Goal: Find specific page/section: Find specific page/section

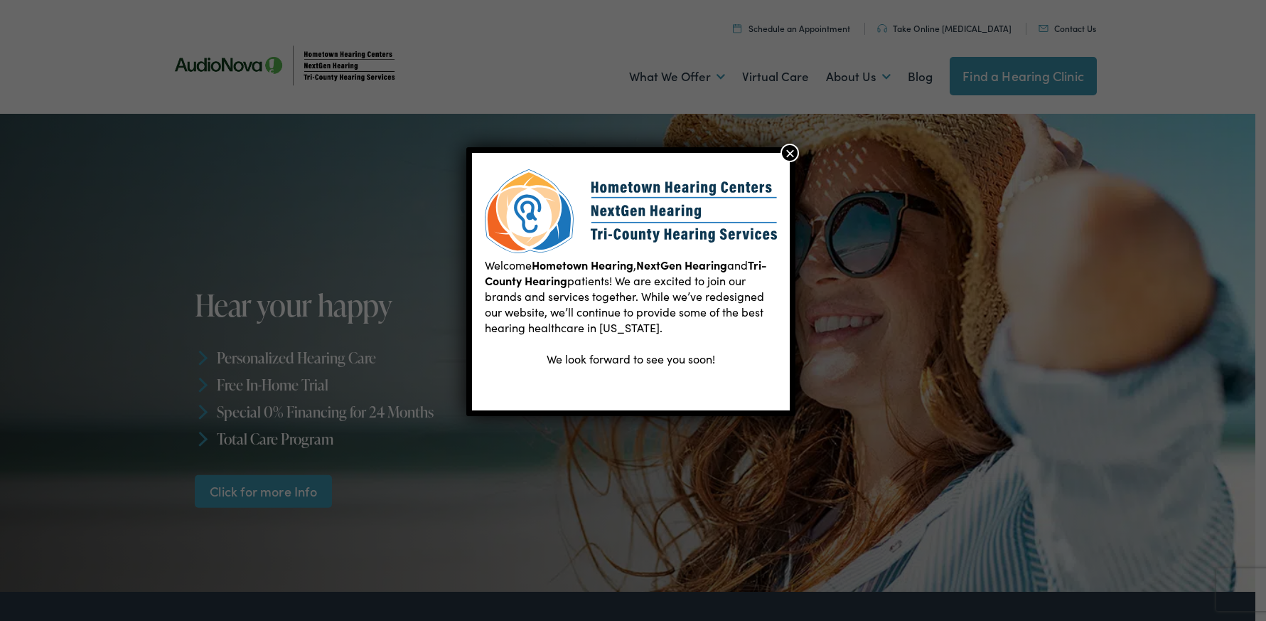
click at [791, 154] on button "×" at bounding box center [790, 153] width 18 height 18
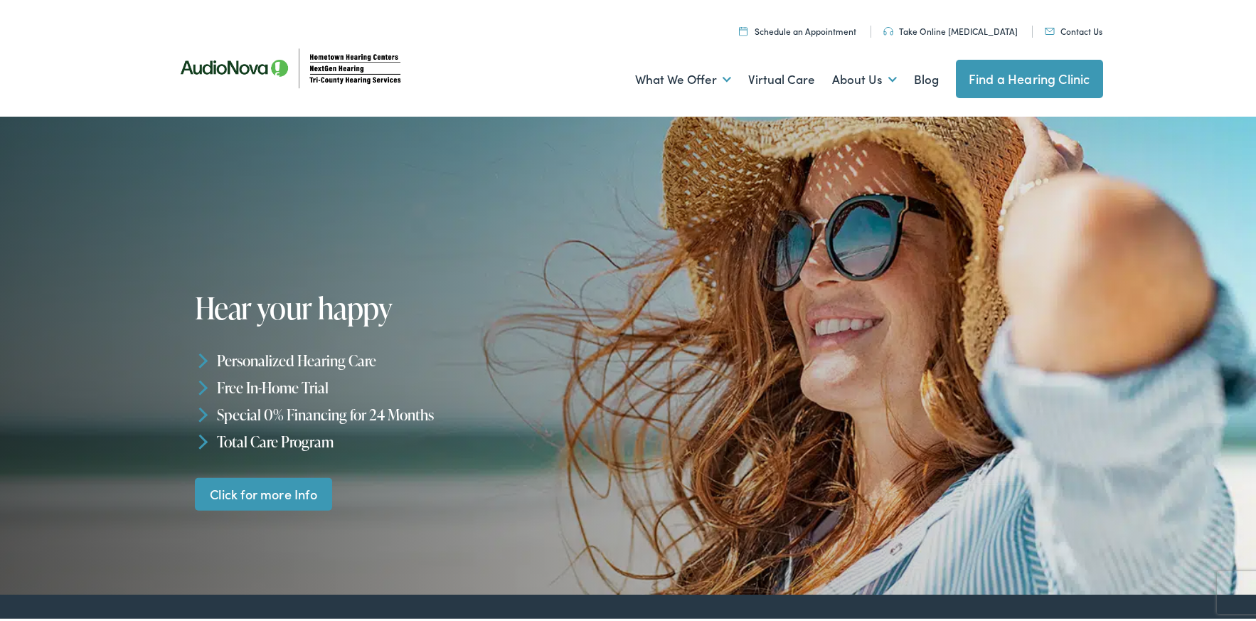
click at [1060, 29] on link "Contact Us" at bounding box center [1074, 28] width 58 height 12
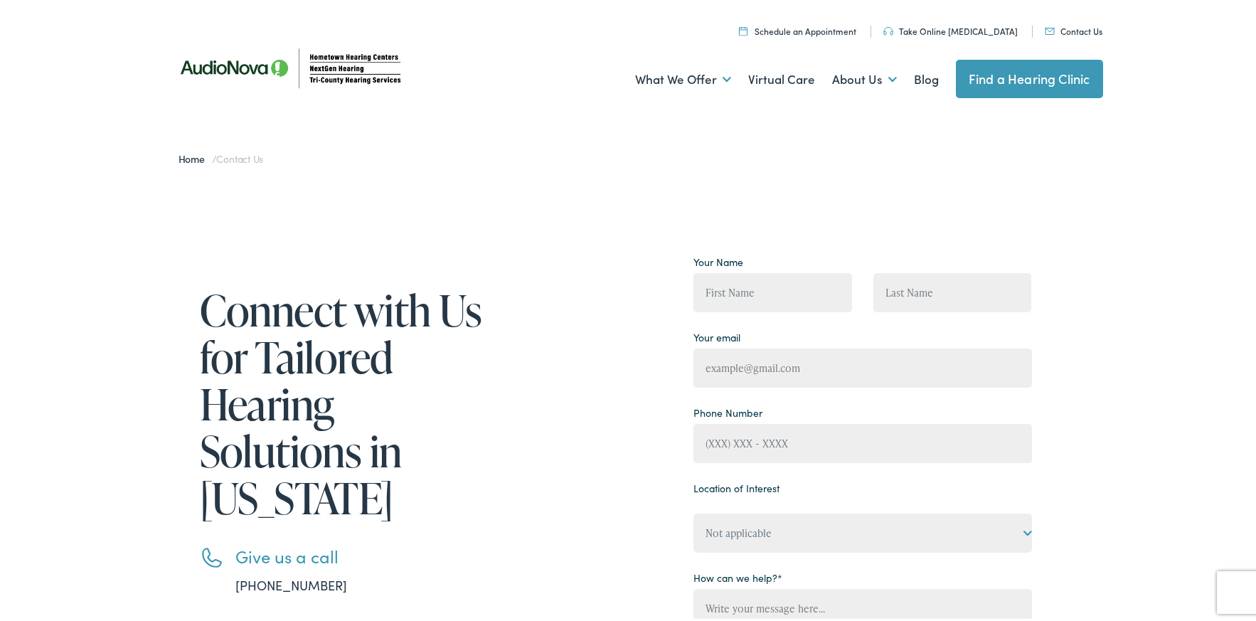
click at [1020, 85] on link "Find a Hearing Clinic" at bounding box center [1029, 76] width 147 height 38
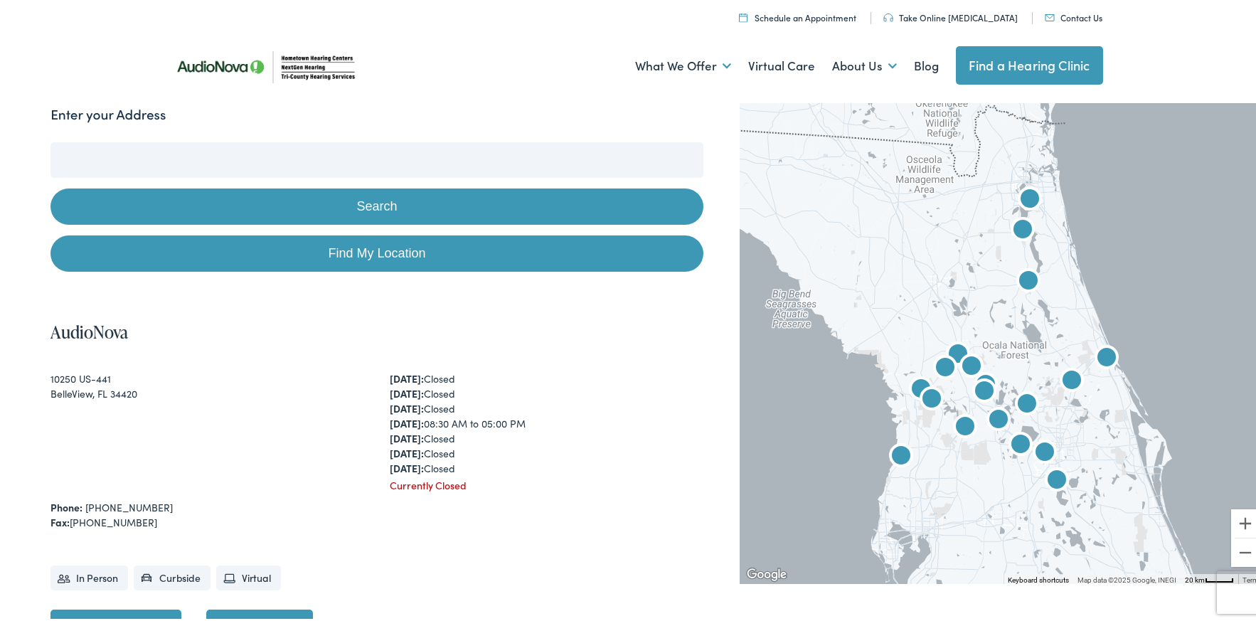
scroll to position [71, 0]
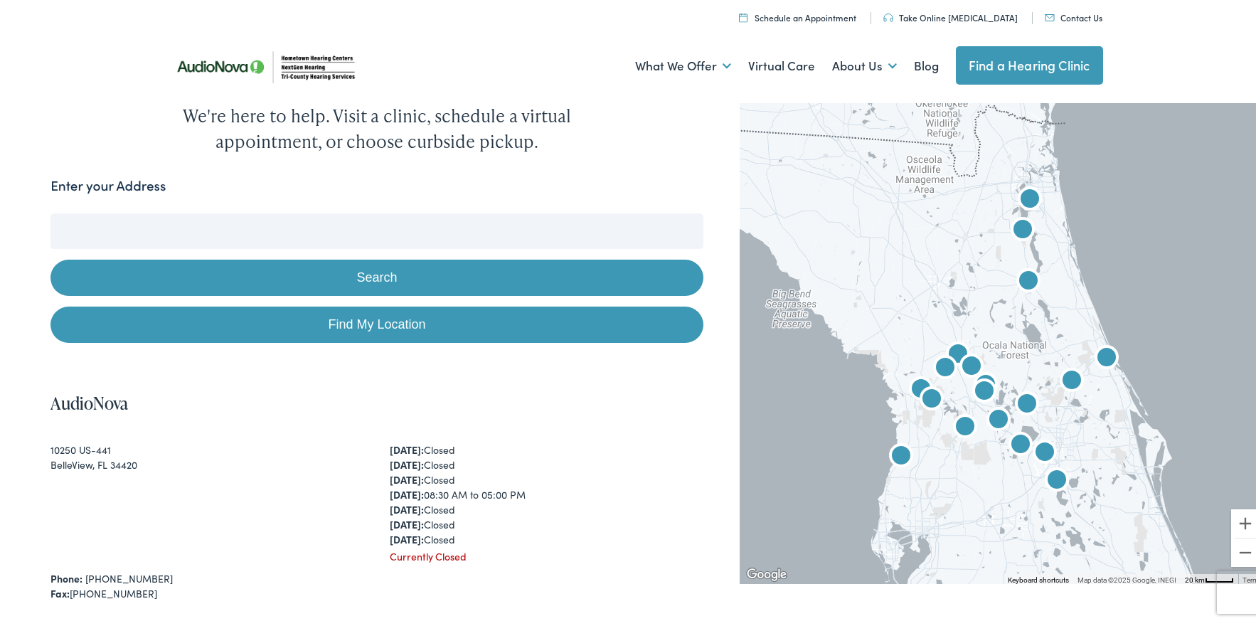
click at [366, 282] on button "Search" at bounding box center [376, 275] width 653 height 36
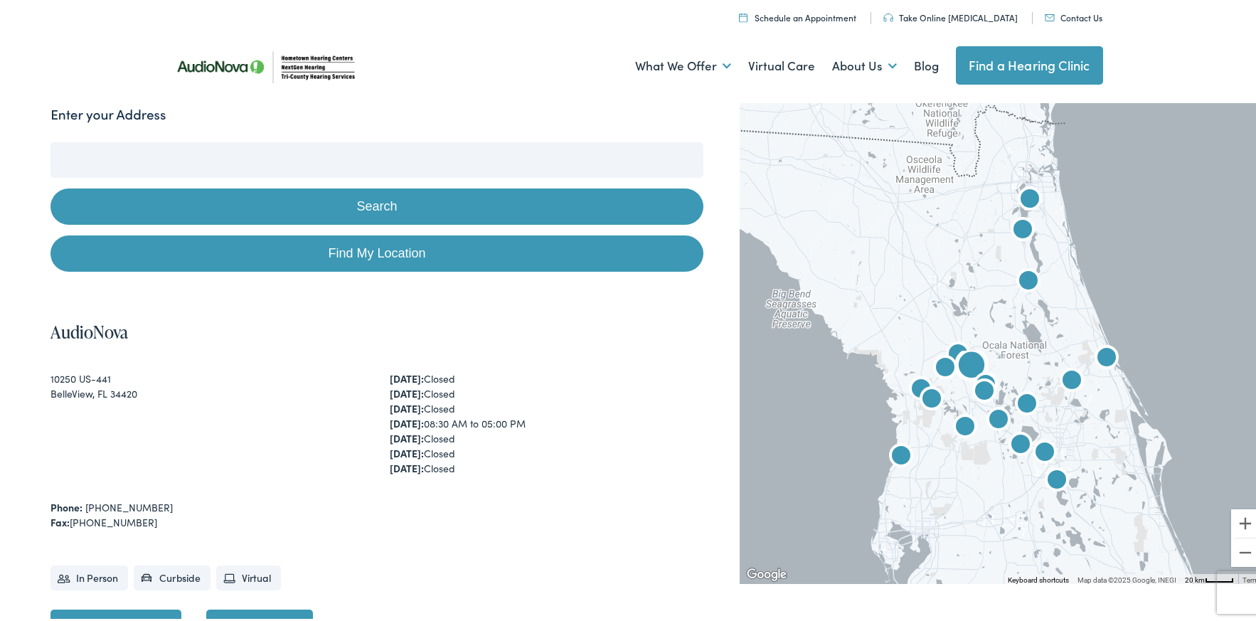
scroll to position [0, 0]
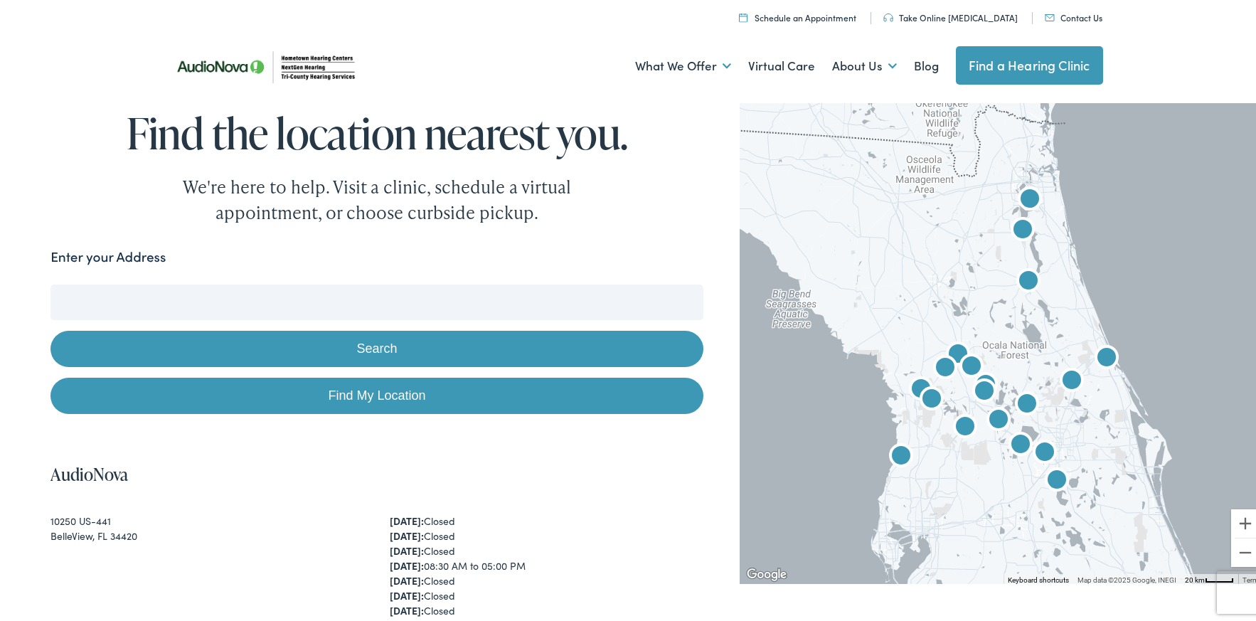
click at [122, 282] on input "Enter your Address" at bounding box center [376, 300] width 653 height 36
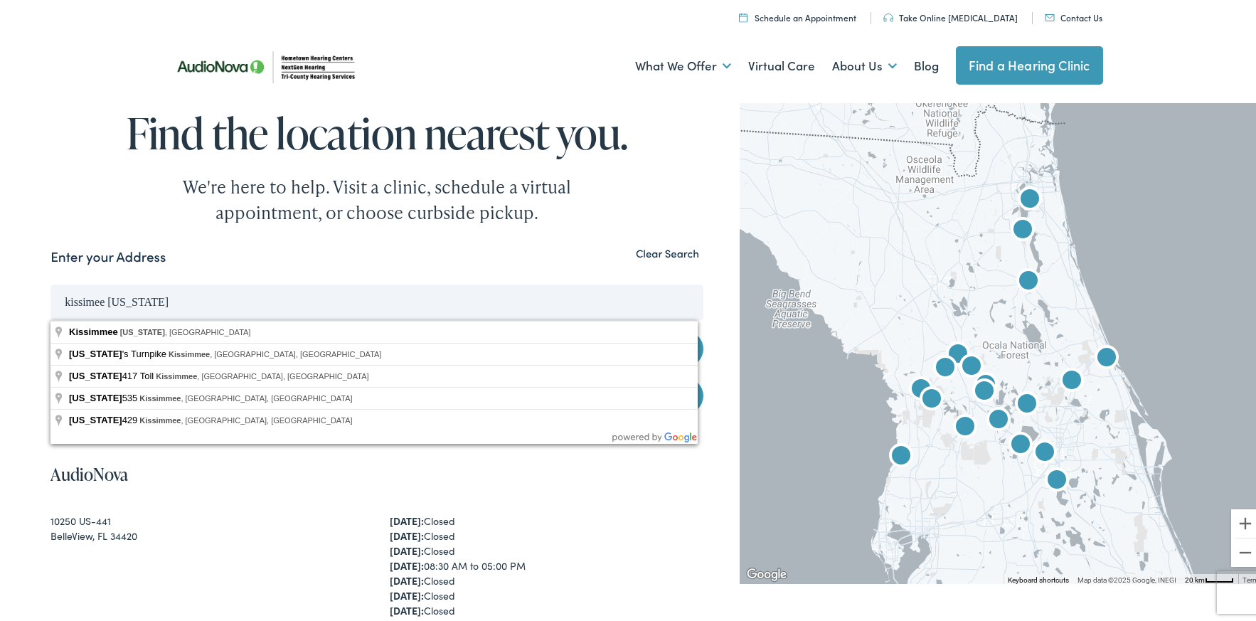
type input "kissimee [US_STATE]"
click at [50, 328] on button "Search" at bounding box center [376, 346] width 653 height 36
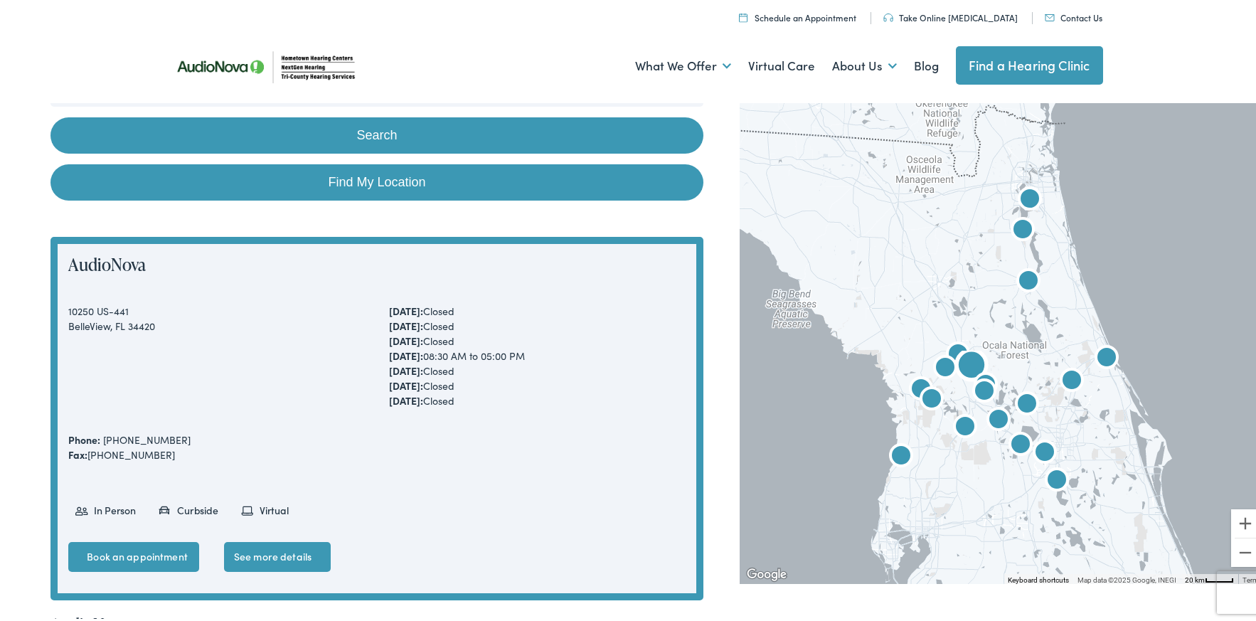
scroll to position [142, 0]
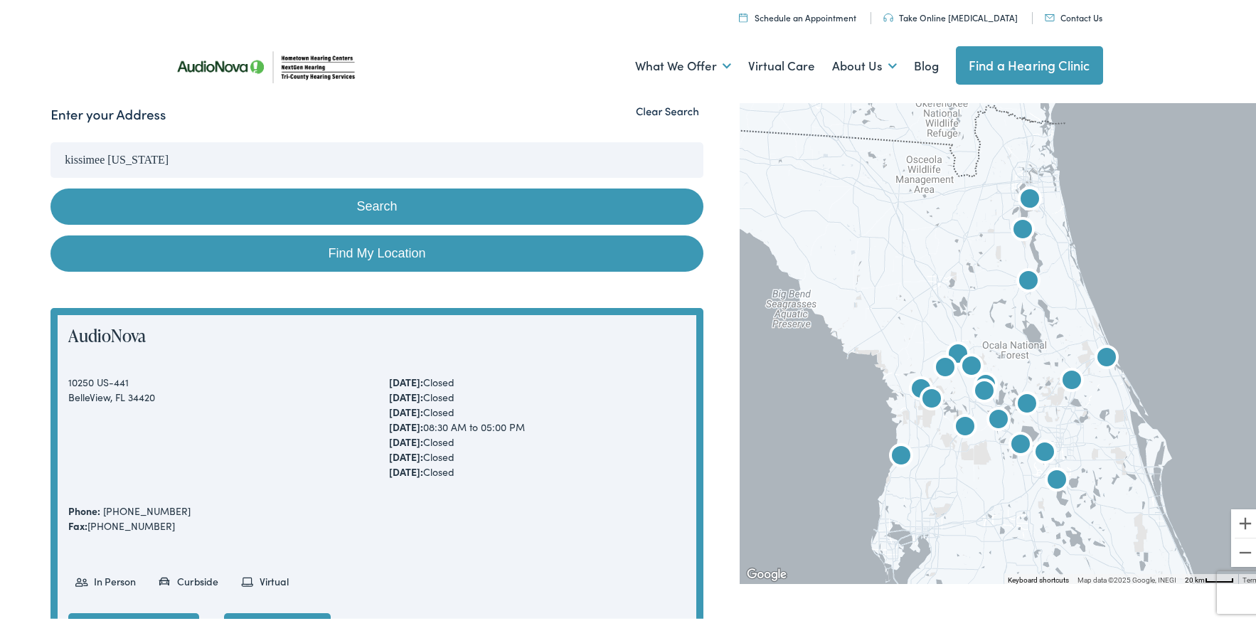
click at [663, 106] on button "Clear Search" at bounding box center [667, 109] width 72 height 14
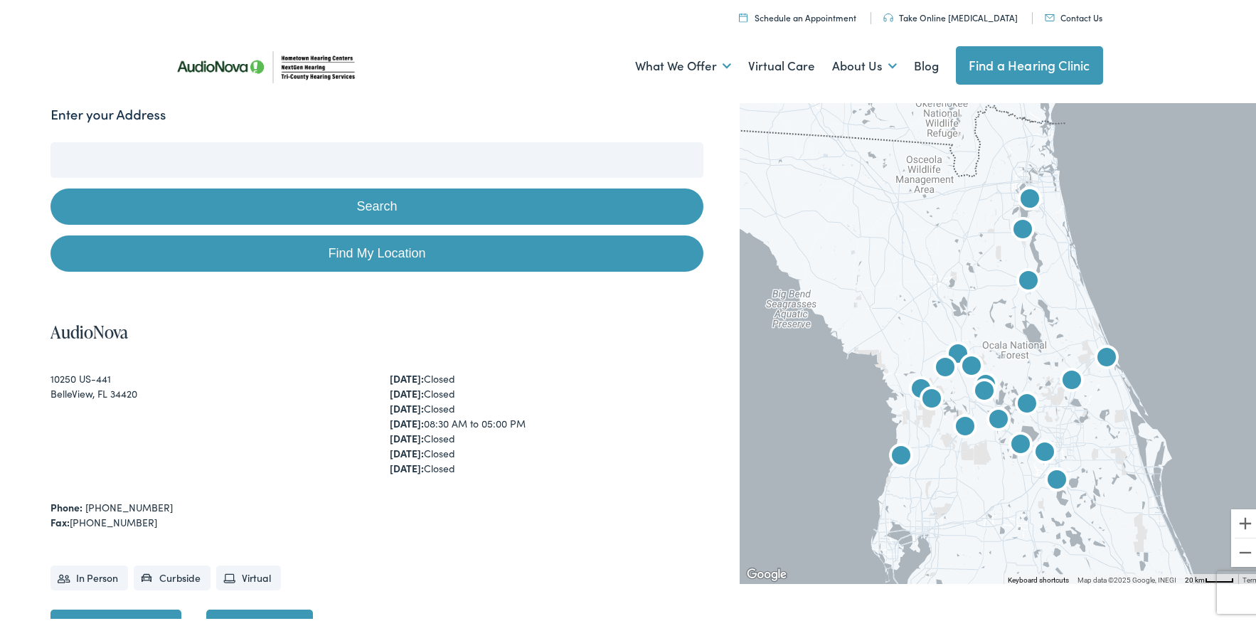
click at [380, 205] on button "Search" at bounding box center [376, 204] width 653 height 36
click at [290, 162] on input "Enter your Address" at bounding box center [376, 157] width 653 height 36
click at [140, 146] on input "Enter your Address" at bounding box center [376, 157] width 653 height 36
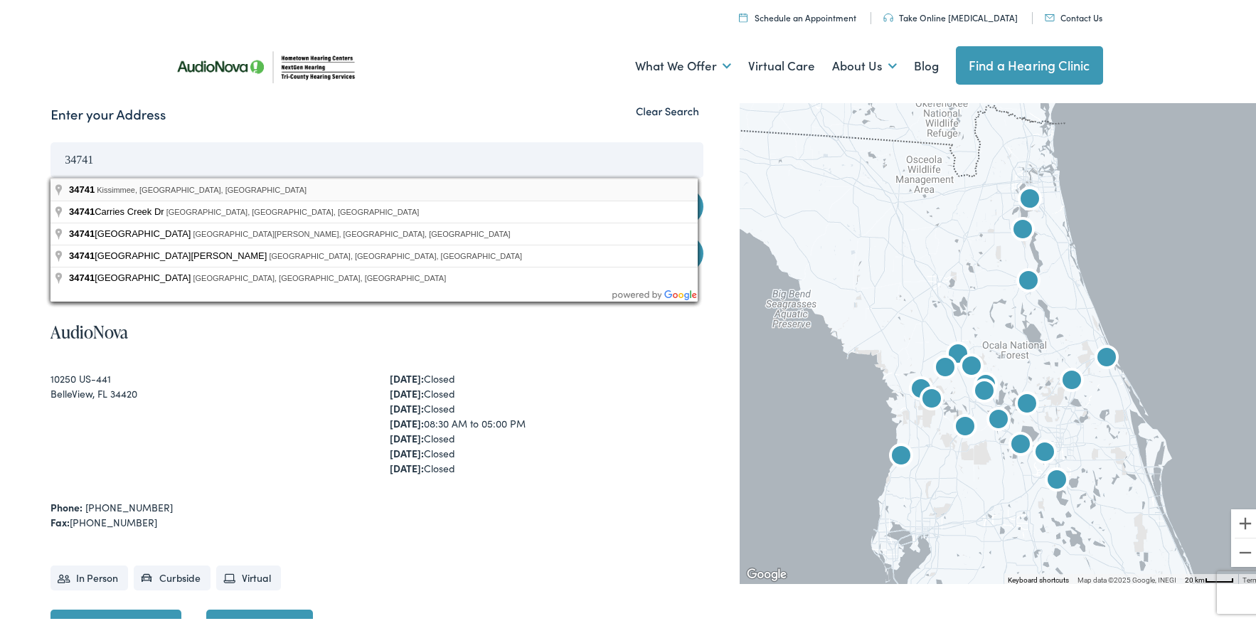
type input "Kissimmee, FL 34741, USA"
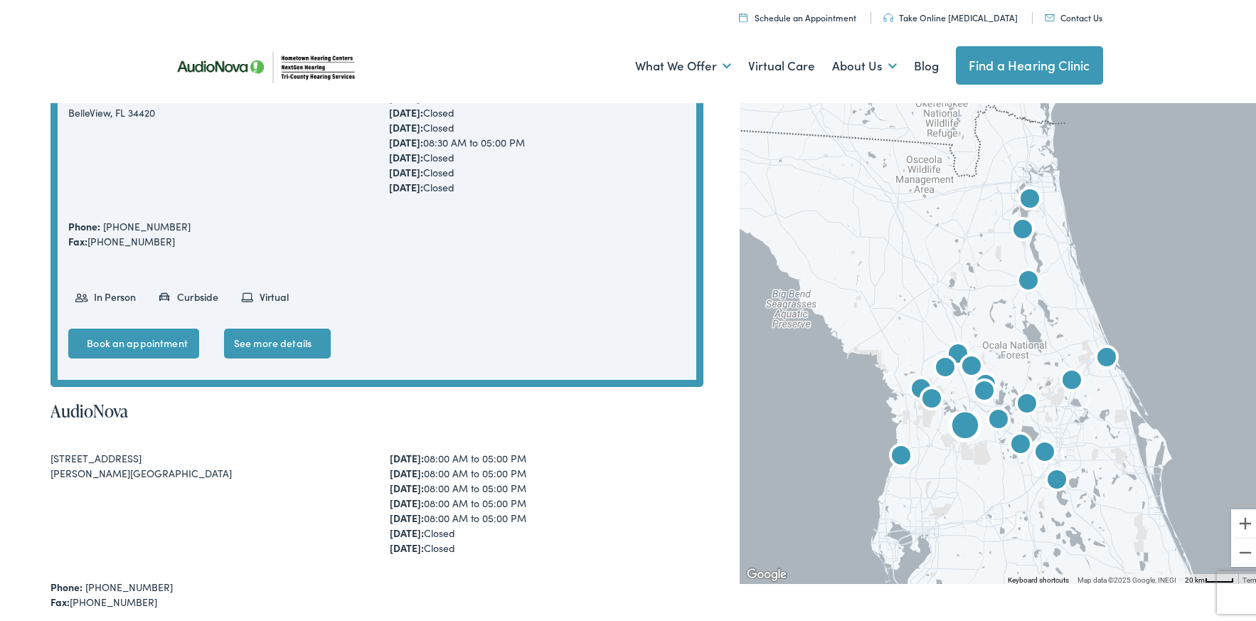
scroll to position [0, 0]
